Goal: Use online tool/utility: Use online tool/utility

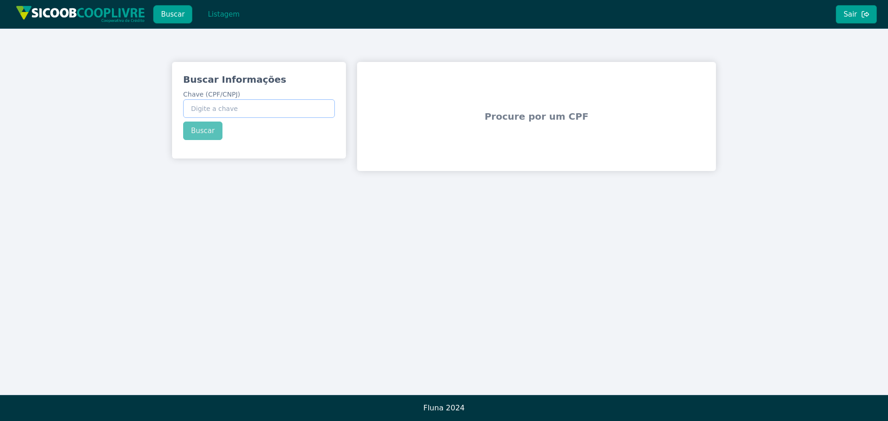
click at [222, 104] on input "Chave (CPF/CNPJ)" at bounding box center [259, 108] width 152 height 18
paste input "374.635.838-80"
type input "374.635.838-80"
click at [203, 130] on button "Buscar" at bounding box center [202, 131] width 39 height 18
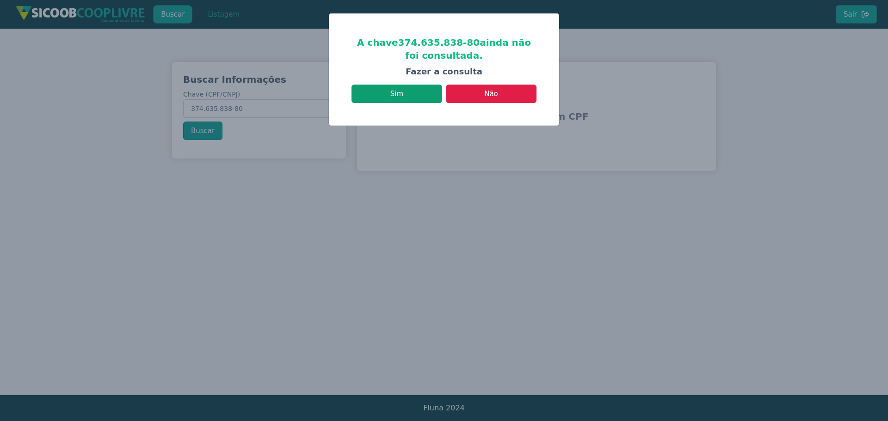
click at [418, 92] on button "Sim" at bounding box center [396, 94] width 91 height 18
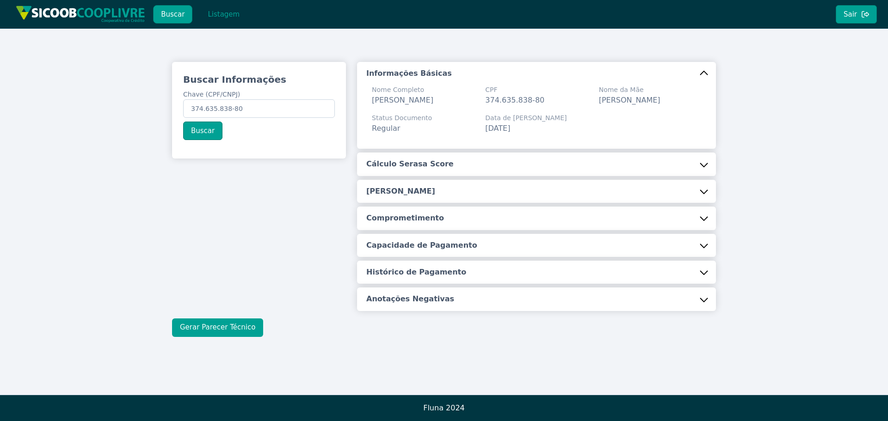
click at [217, 337] on button "Gerar Parecer Técnico" at bounding box center [217, 328] width 91 height 18
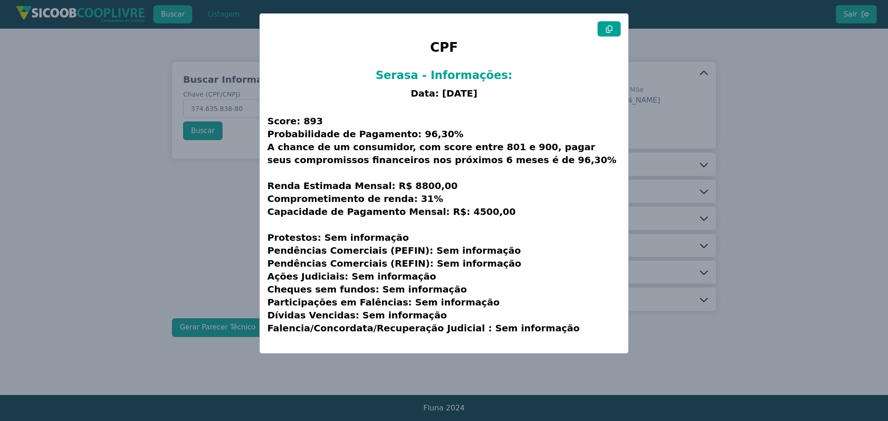
click at [609, 32] on icon at bounding box center [609, 28] width 6 height 7
click at [612, 28] on icon at bounding box center [609, 28] width 6 height 7
click at [787, 56] on modal-container "CPF Serasa - Informações: Data: [DATE] Score: 893 Probabilidade de Pagamento: 9…" at bounding box center [444, 210] width 888 height 421
